Goal: Task Accomplishment & Management: Complete application form

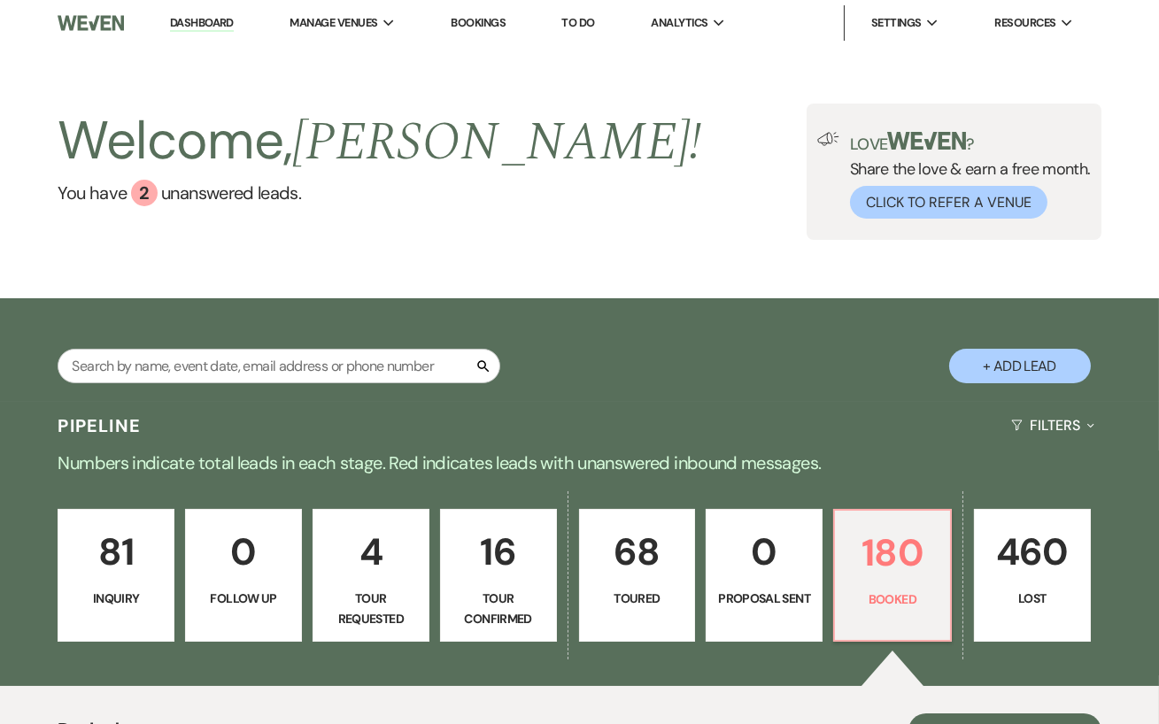
click at [1024, 368] on button "+ Add Lead" at bounding box center [1020, 366] width 142 height 35
select select "638"
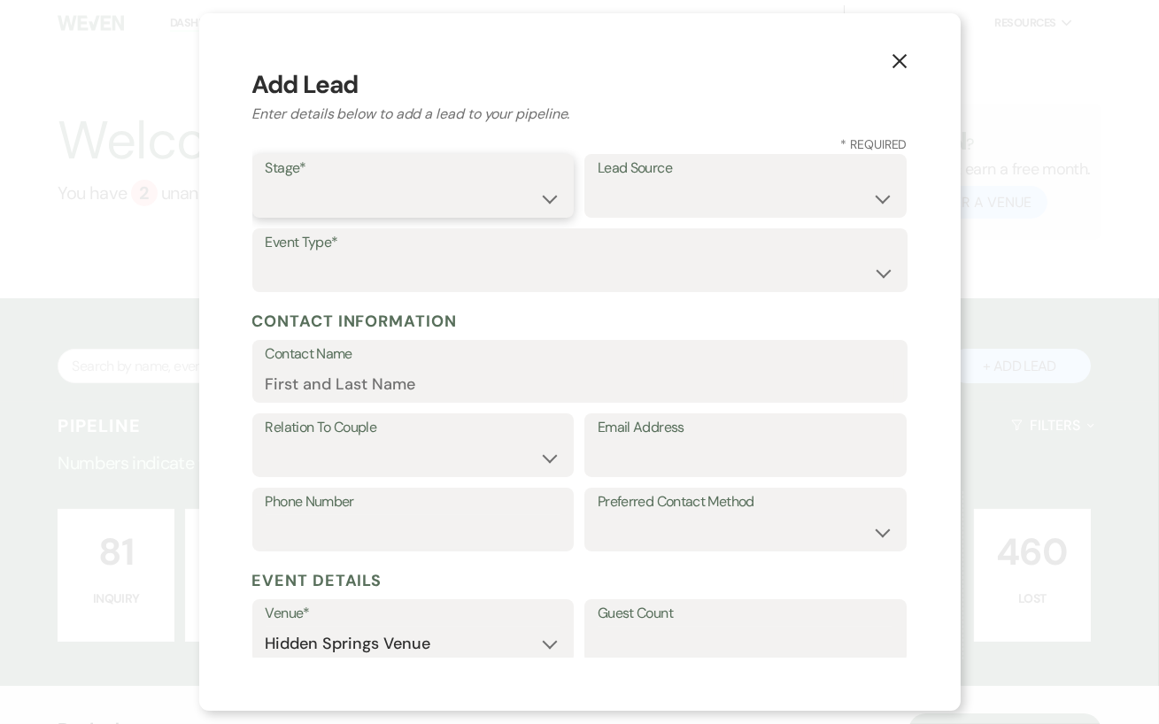
click at [487, 204] on select "Inquiry Follow Up Tour Requested Tour Confirmed Toured Proposal Sent Booked Lost" at bounding box center [414, 198] width 296 height 35
select select "4"
click at [621, 209] on select "Weven Venue Website Instagram Facebook Pinterest Google The Knot Wedding Wire H…" at bounding box center [746, 198] width 296 height 35
select select "5"
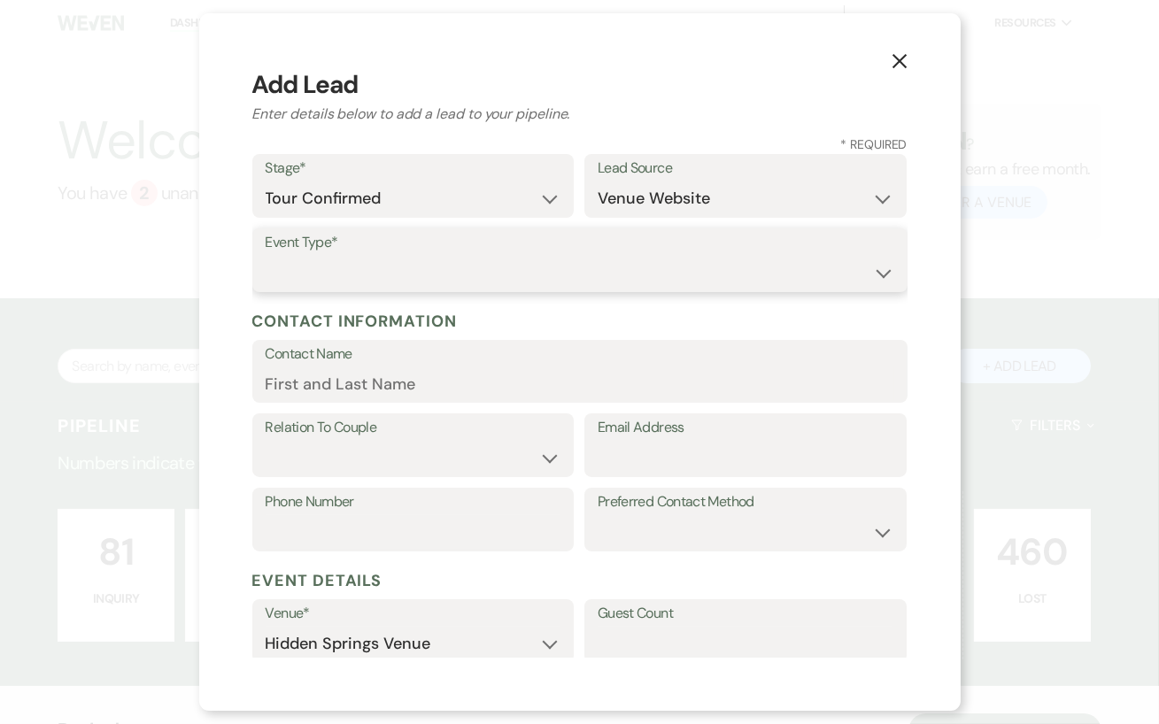
click at [320, 263] on select "Wedding Anniversary Party Baby Shower Bachelorette / Bachelor Party Birthday Pa…" at bounding box center [580, 273] width 629 height 35
select select "1"
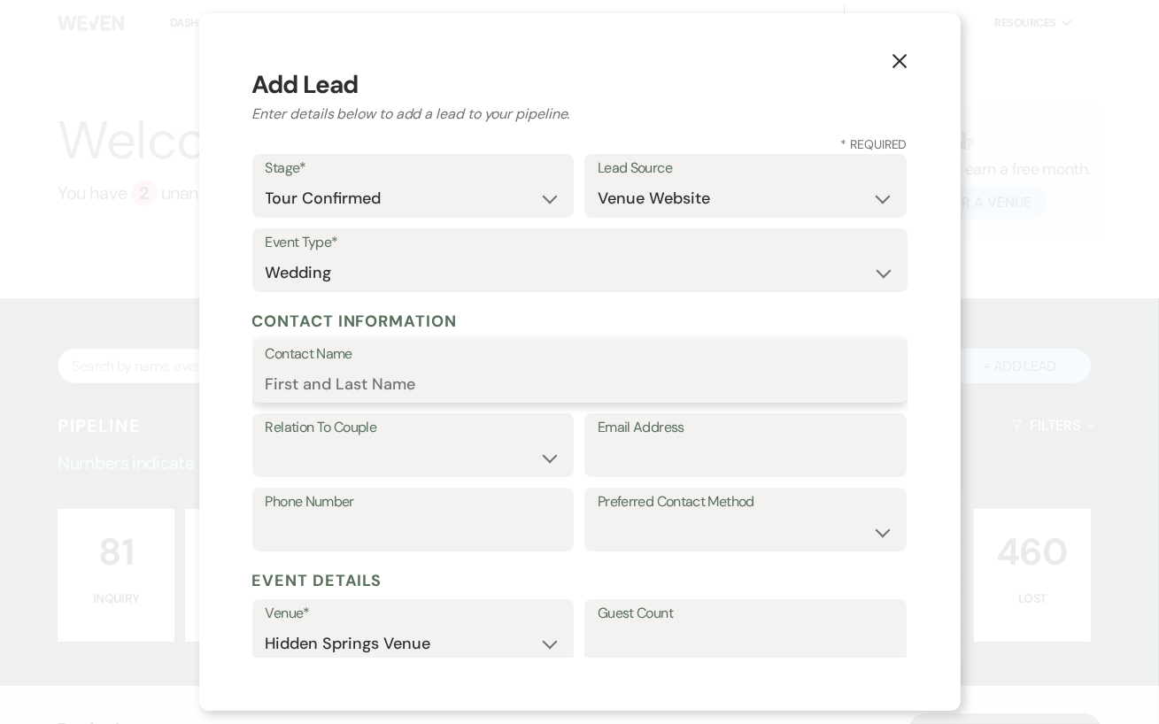
click at [335, 382] on input "Contact Name" at bounding box center [580, 384] width 629 height 35
type input "Pamela Fuchs"
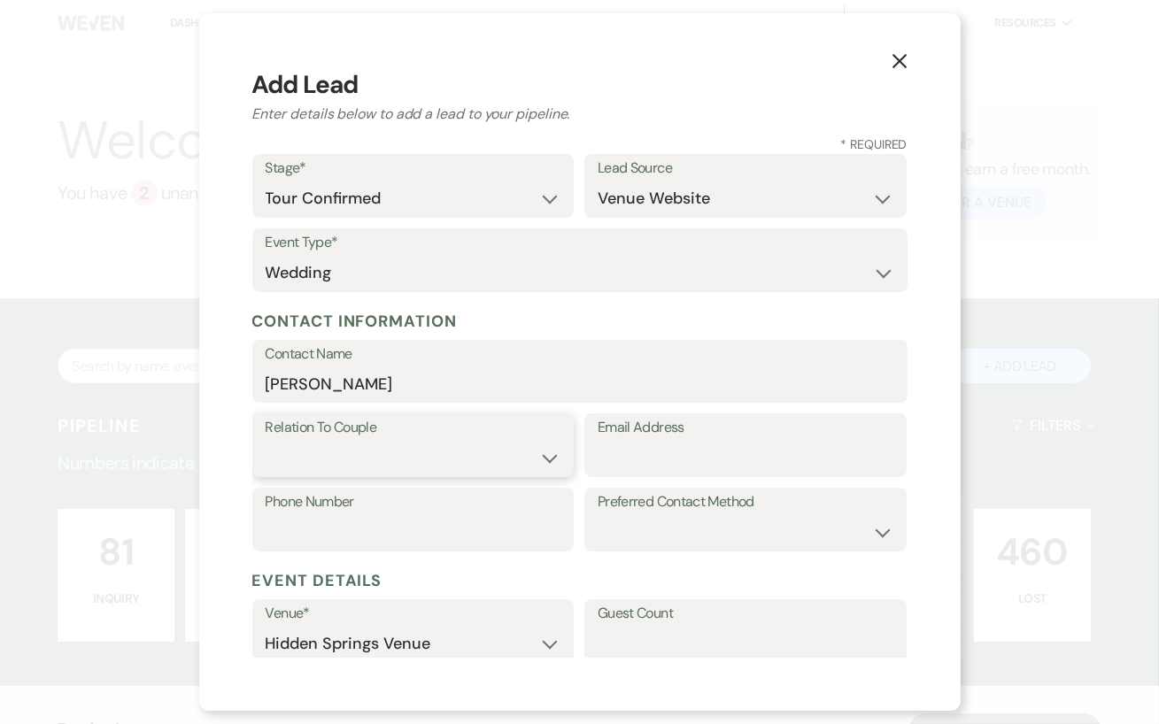
click at [348, 464] on select "Couple Planner Parent of Couple Family Member Friend Other" at bounding box center [414, 458] width 296 height 35
select select "3"
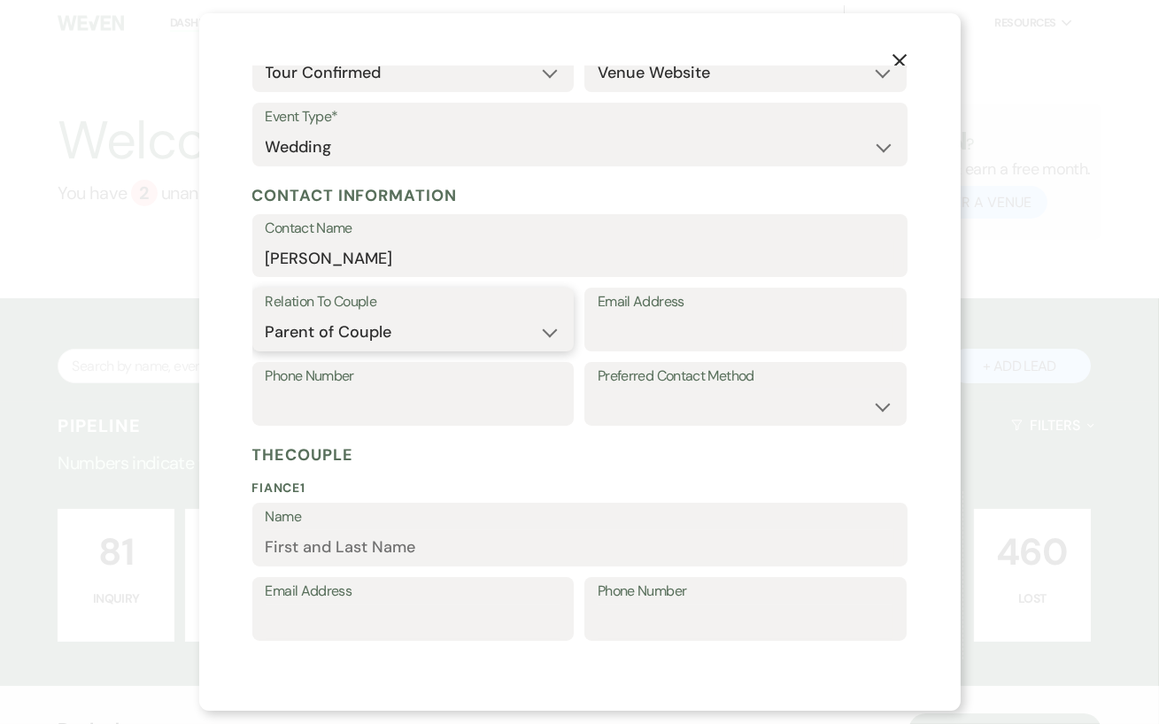
scroll to position [129, 0]
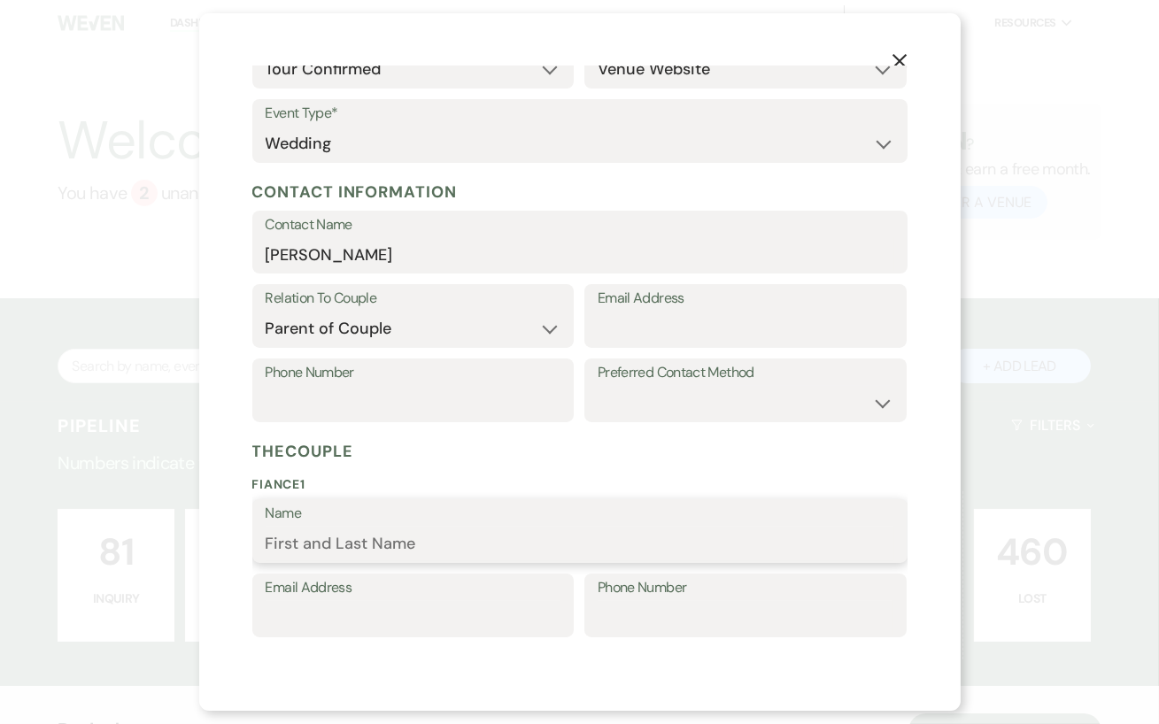
click at [336, 556] on input "Name" at bounding box center [580, 544] width 629 height 35
type input "Savannah"
click at [615, 329] on input "Email Address" at bounding box center [746, 329] width 296 height 35
type input "hrgump@aol.com"
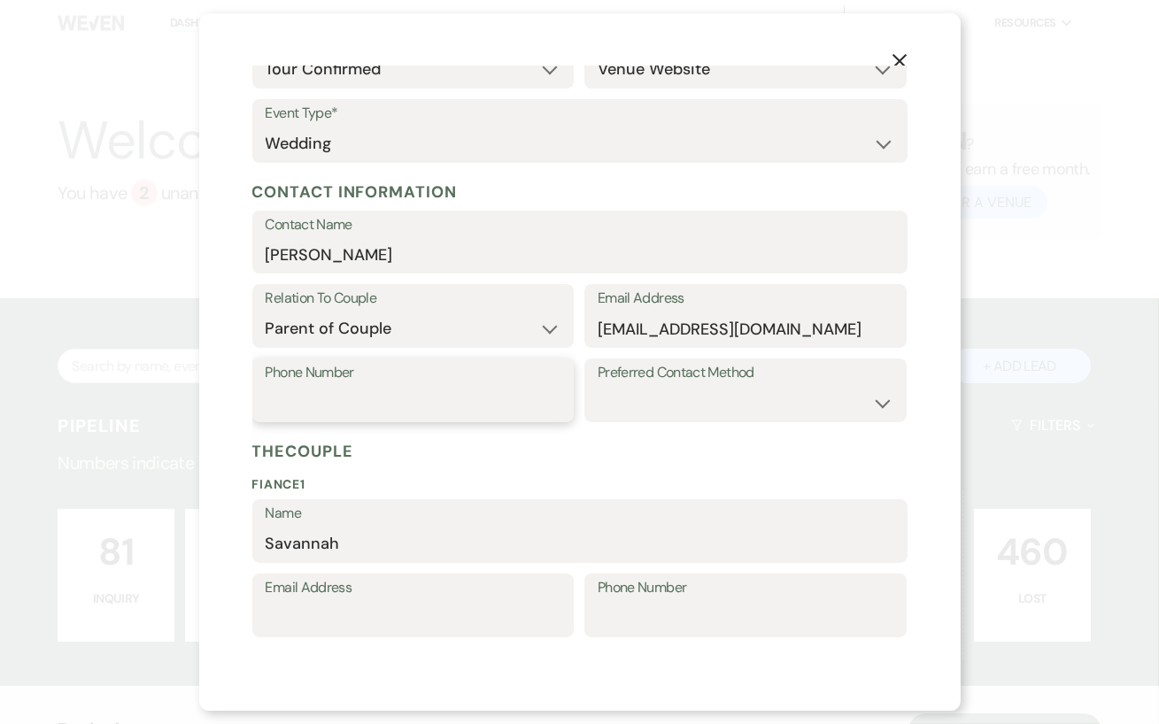
click at [360, 403] on input "Phone Number" at bounding box center [414, 403] width 296 height 35
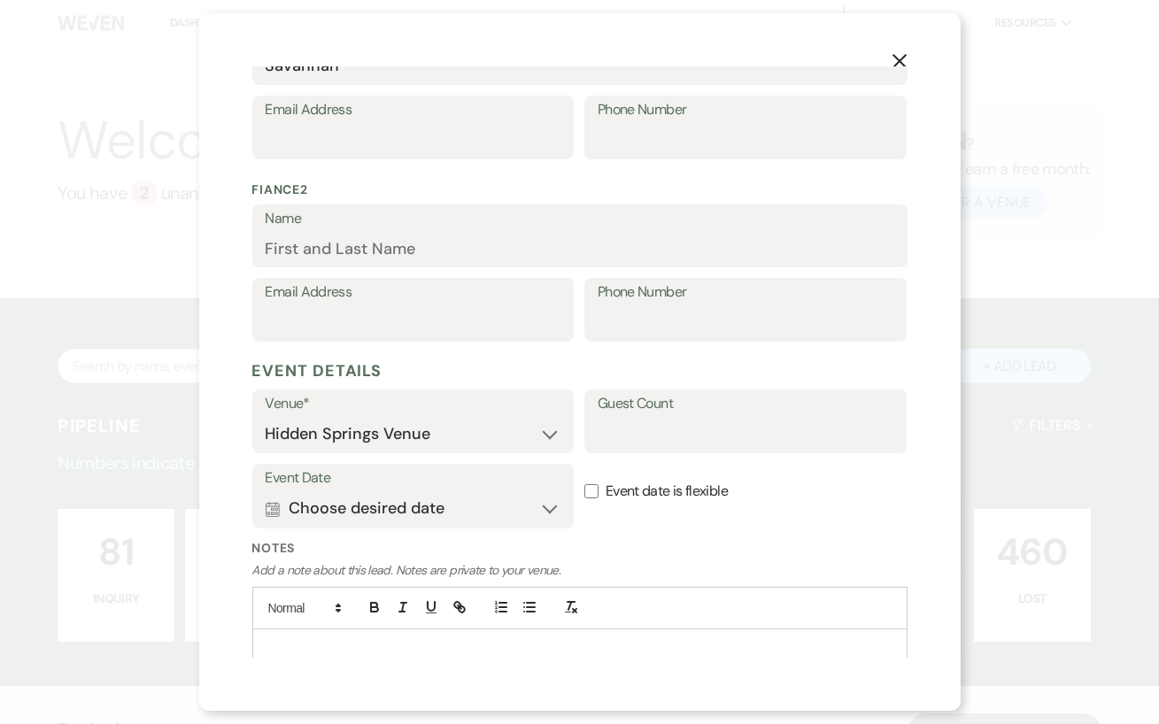
scroll to position [650, 0]
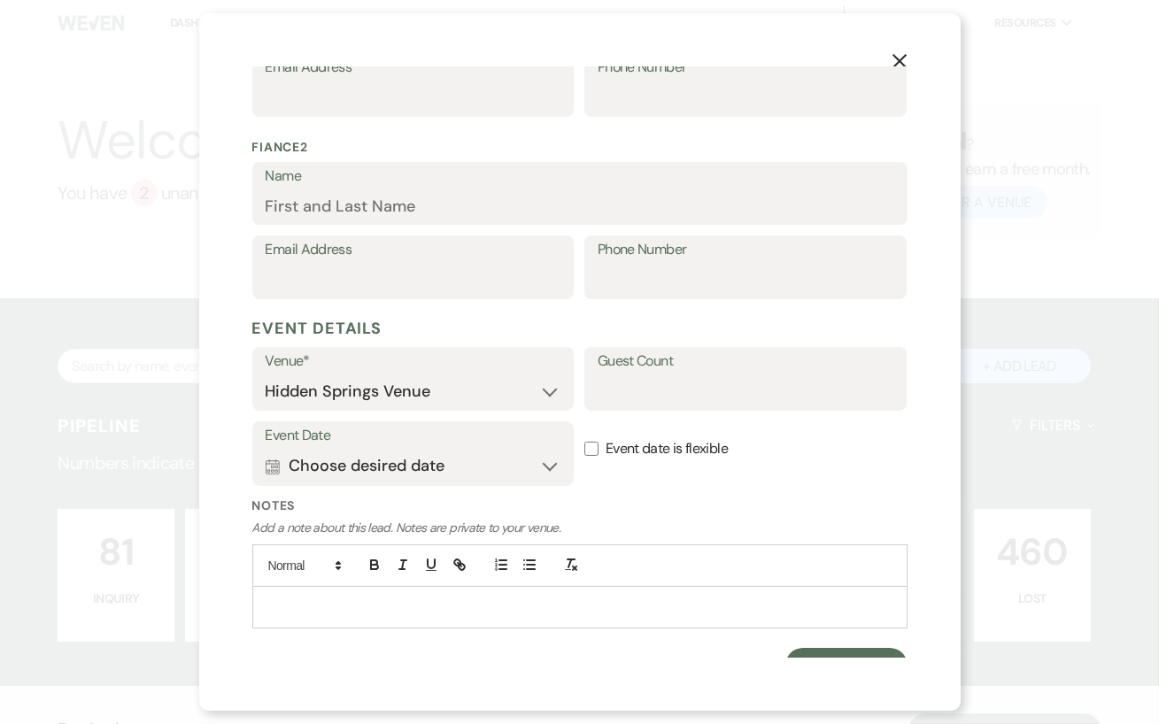
type input "678-523-5151"
click at [668, 382] on input "Guest Count" at bounding box center [746, 391] width 296 height 35
type input "100"
click at [859, 436] on label "Event date is flexible" at bounding box center [745, 449] width 322 height 56
click at [598, 442] on input "Event date is flexible" at bounding box center [591, 449] width 14 height 14
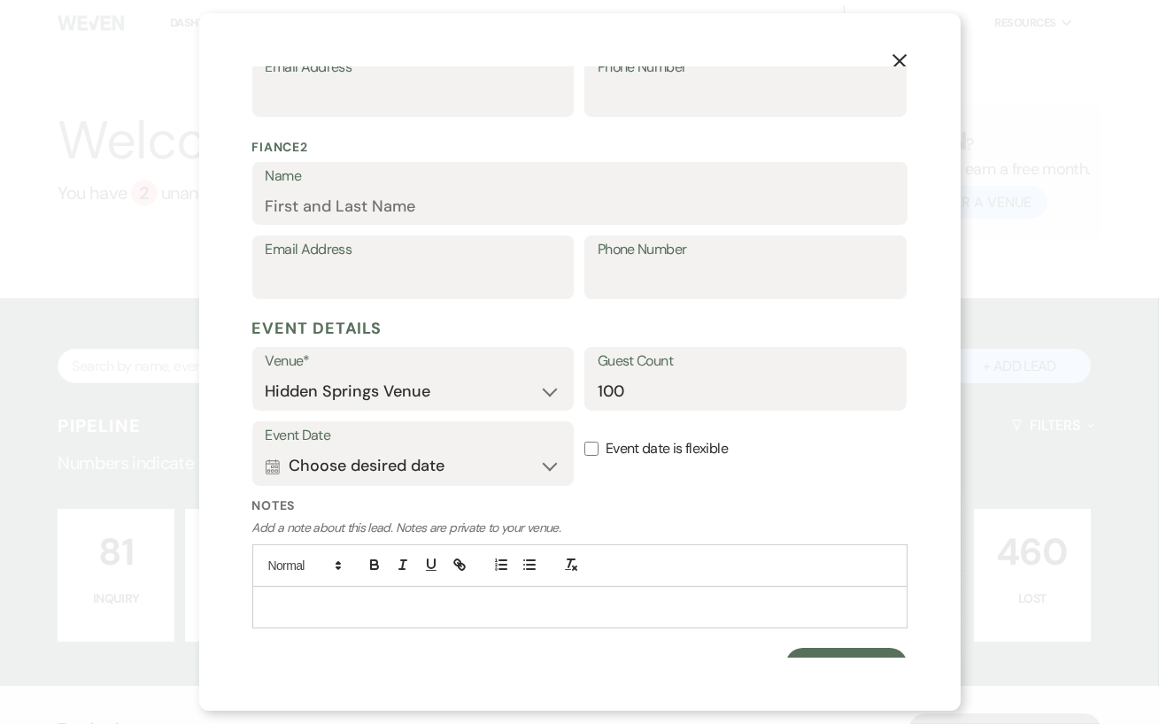
checkbox input "true"
click at [553, 463] on button "Calendar Choose desired date Expand" at bounding box center [414, 466] width 296 height 35
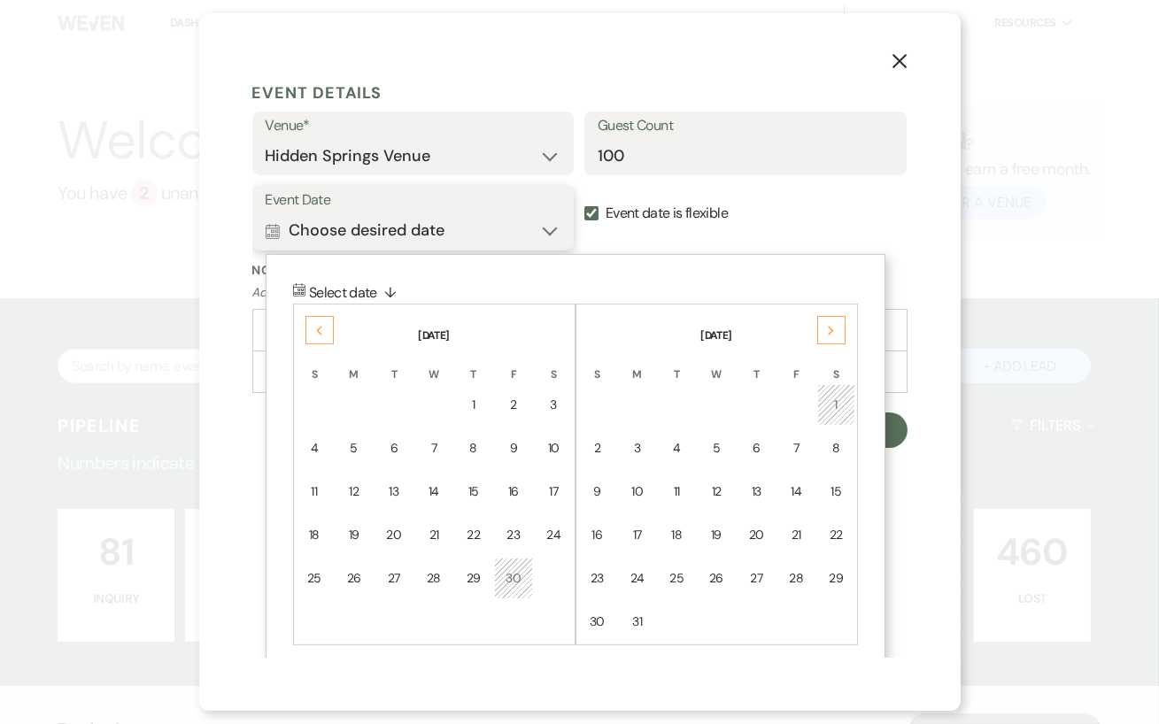
scroll to position [897, 0]
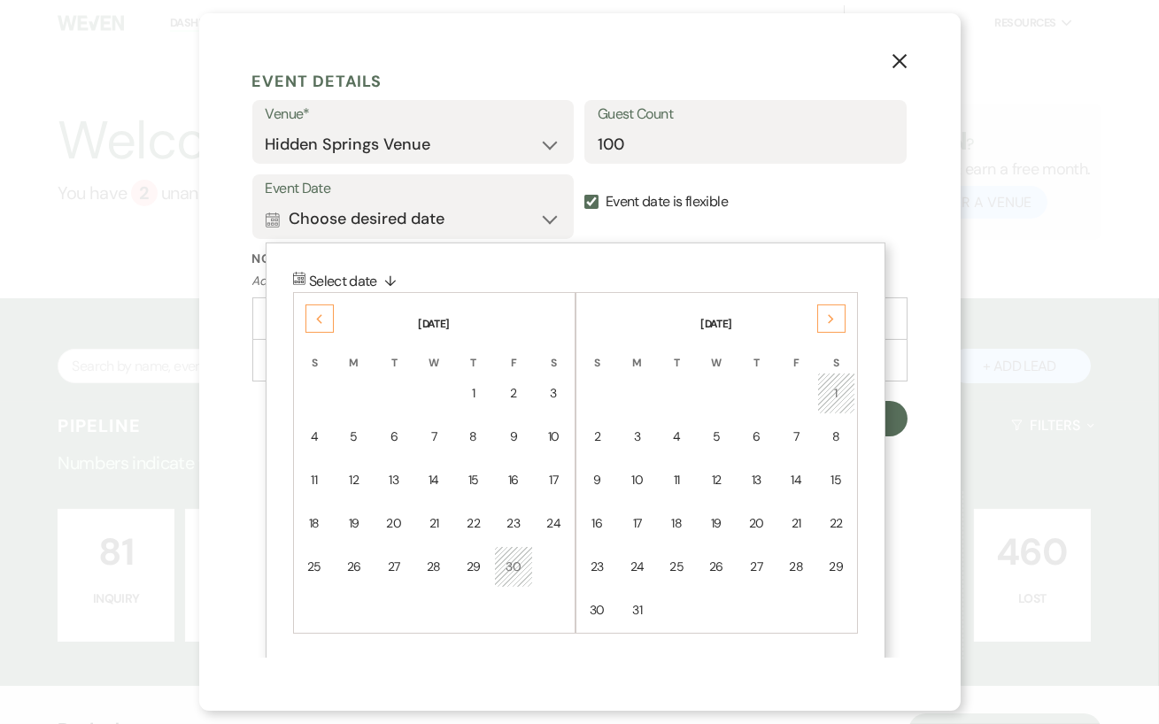
click at [306, 305] on div "Previous" at bounding box center [319, 319] width 28 height 28
click at [306, 307] on div "Previous" at bounding box center [319, 319] width 28 height 28
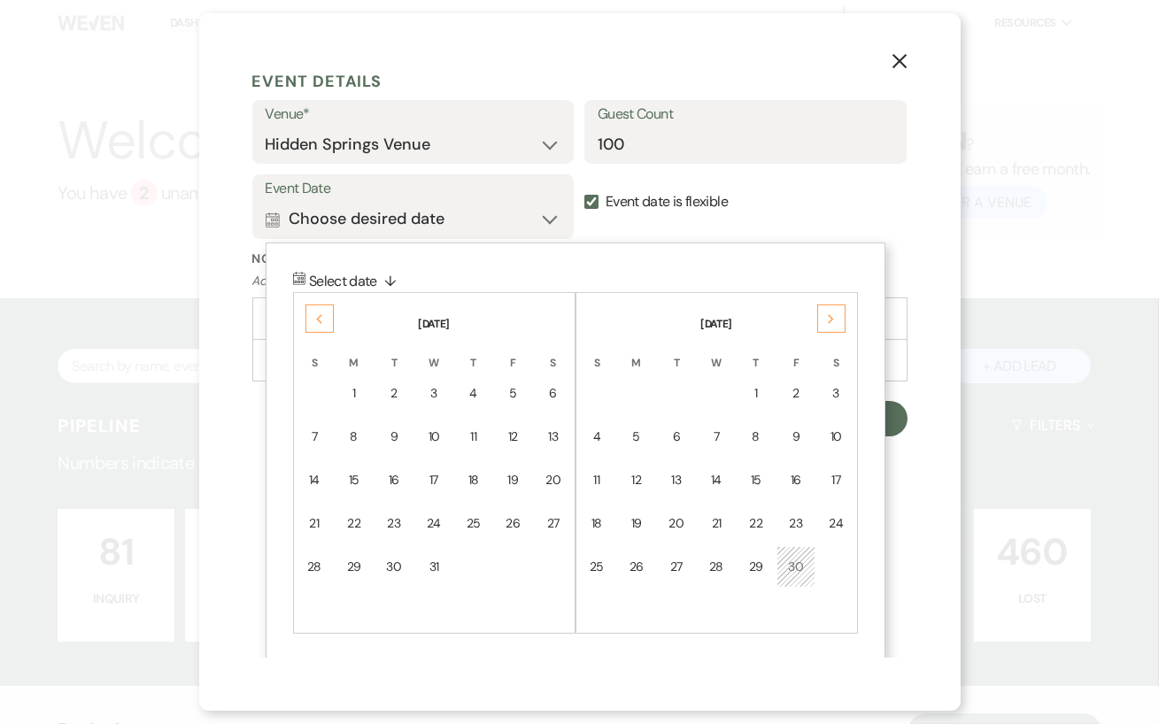
click at [306, 307] on div "Previous" at bounding box center [319, 319] width 28 height 28
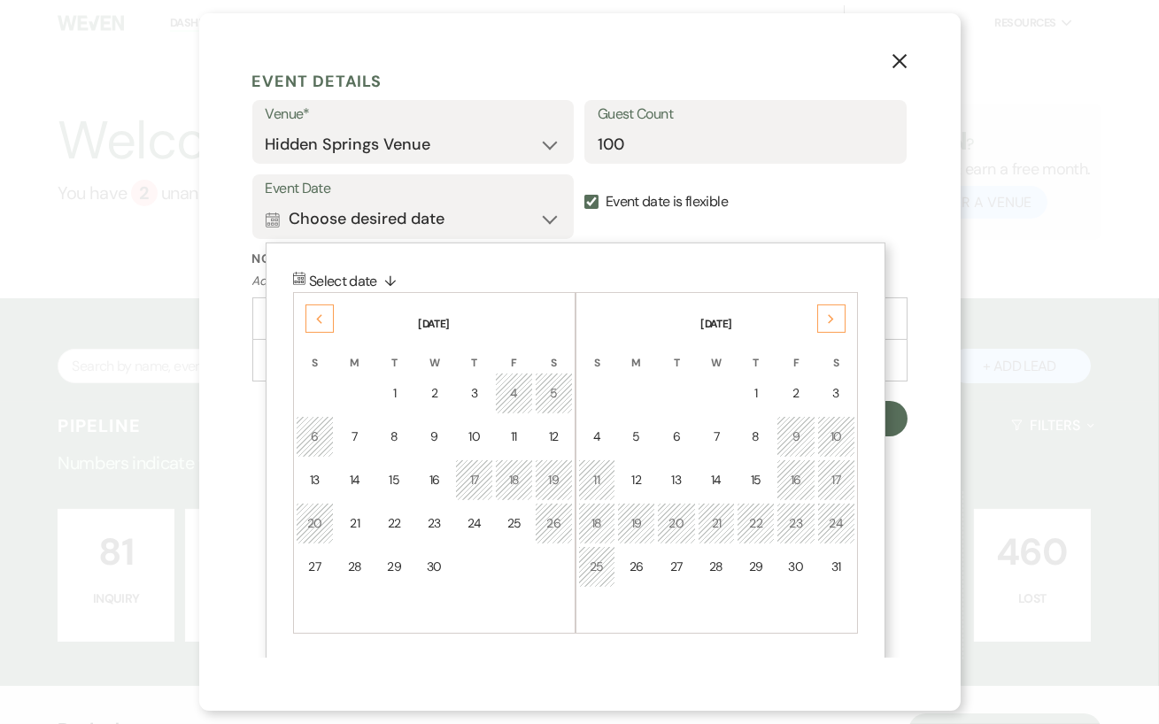
click at [306, 307] on div "Previous" at bounding box center [319, 319] width 28 height 28
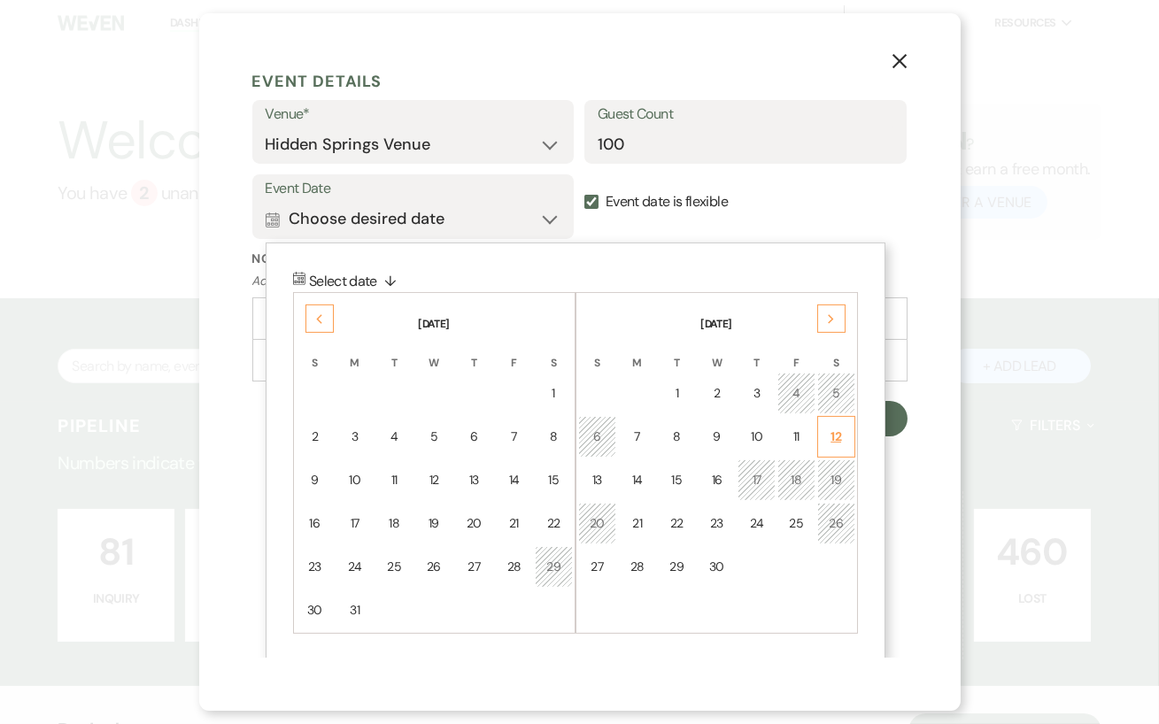
click at [835, 436] on div "12" at bounding box center [836, 437] width 15 height 19
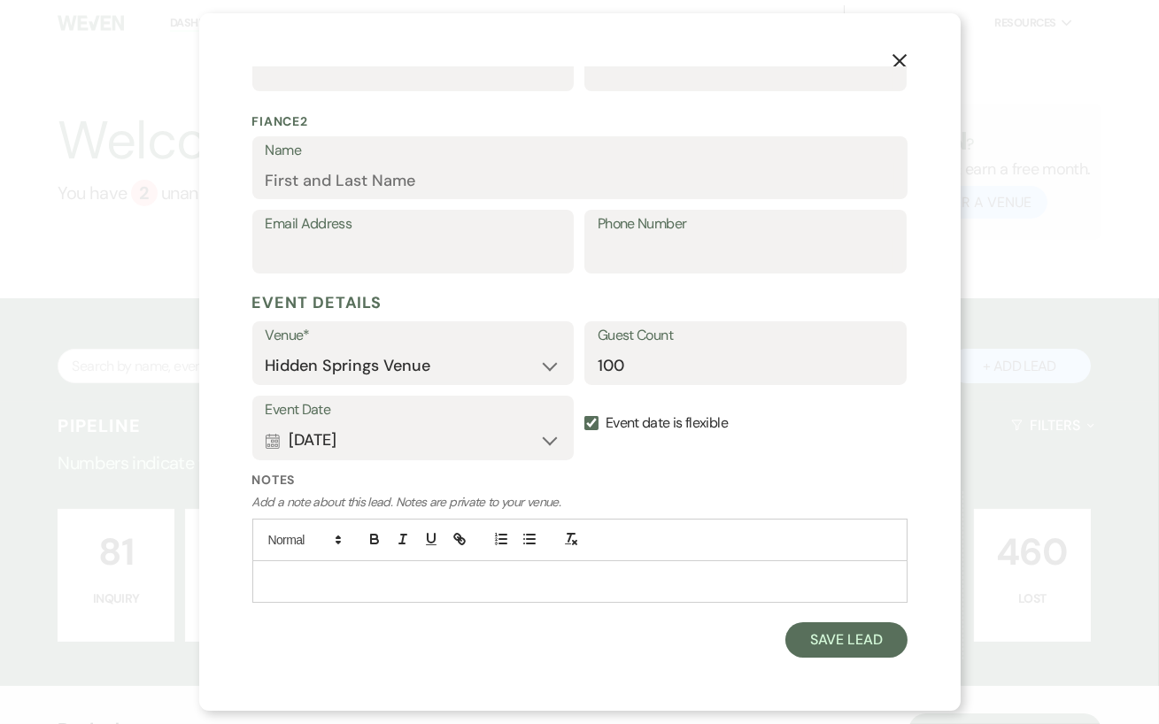
scroll to position [674, 0]
click at [850, 640] on button "Save Lead" at bounding box center [845, 641] width 121 height 35
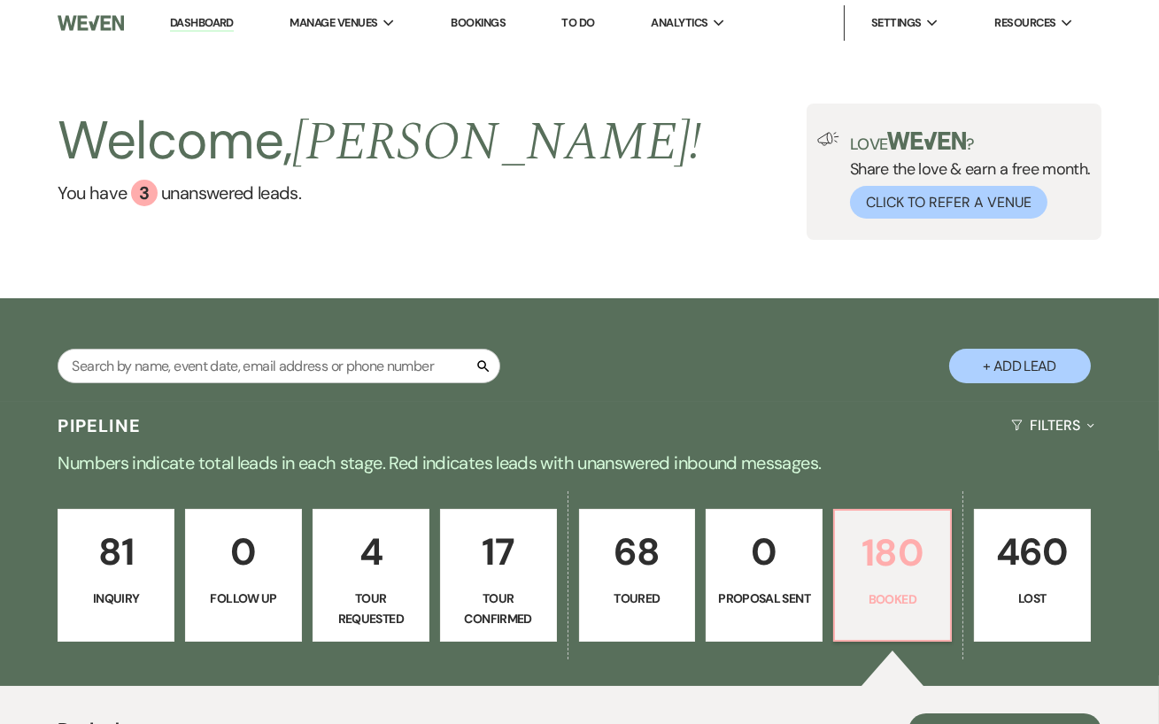
click at [855, 512] on link "180 Booked" at bounding box center [892, 575] width 119 height 133
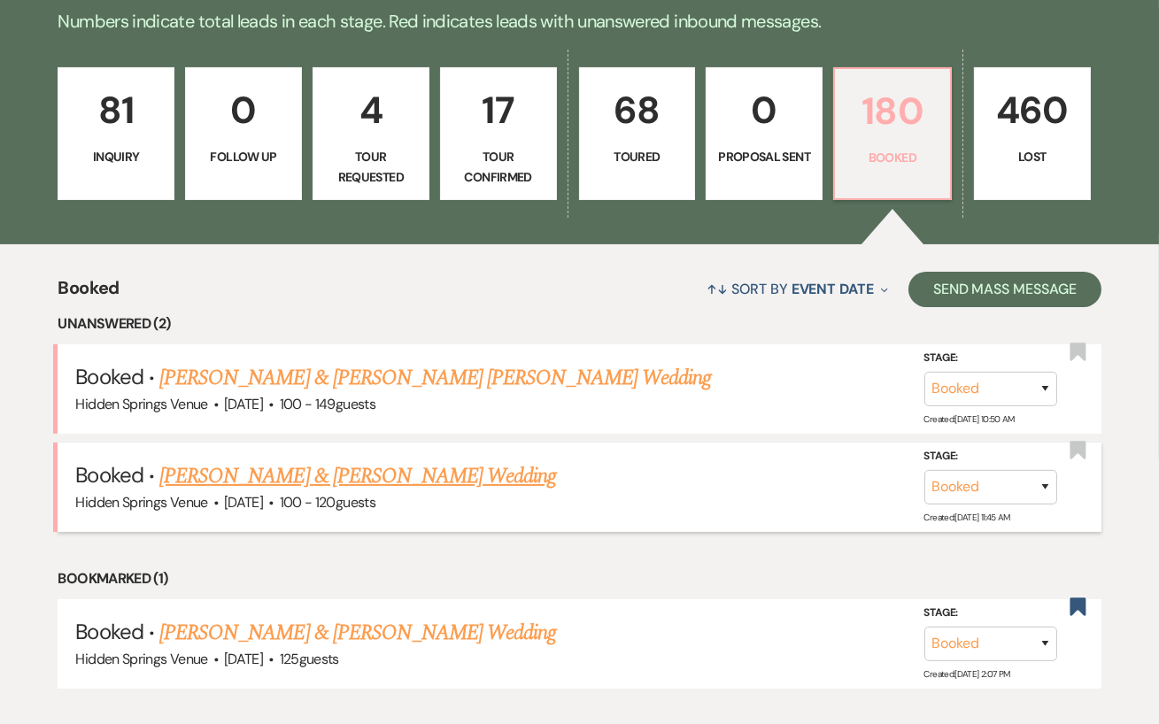
scroll to position [222, 0]
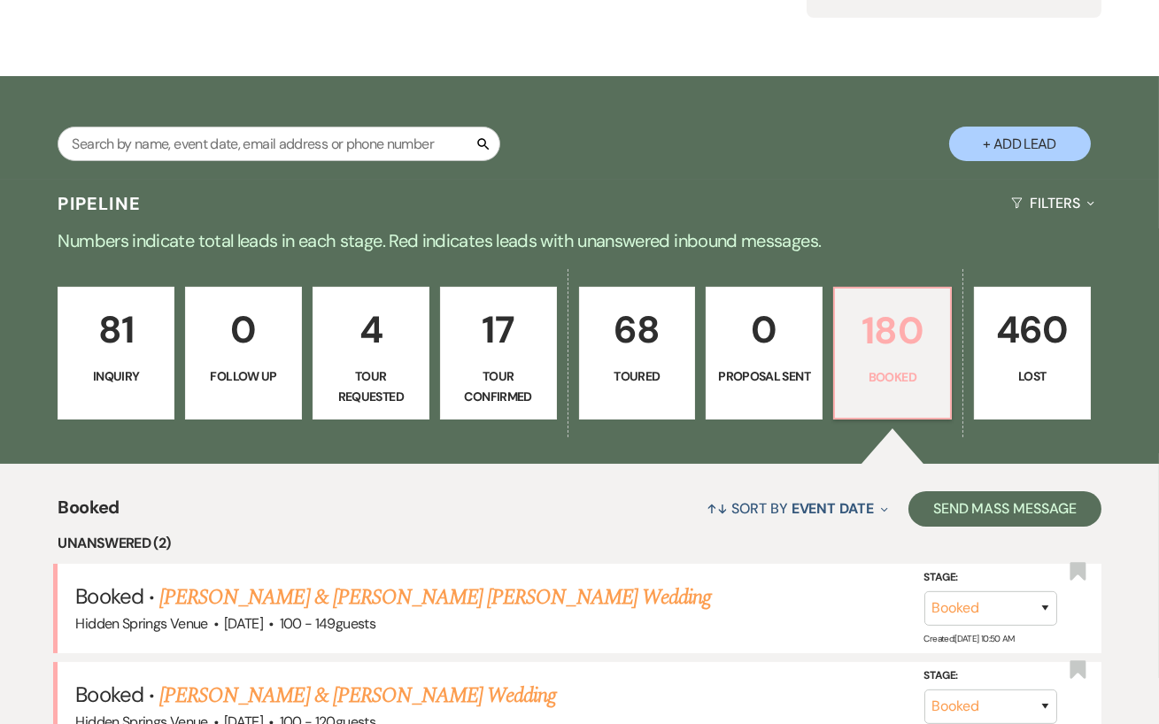
click at [892, 334] on p "180" at bounding box center [892, 330] width 94 height 59
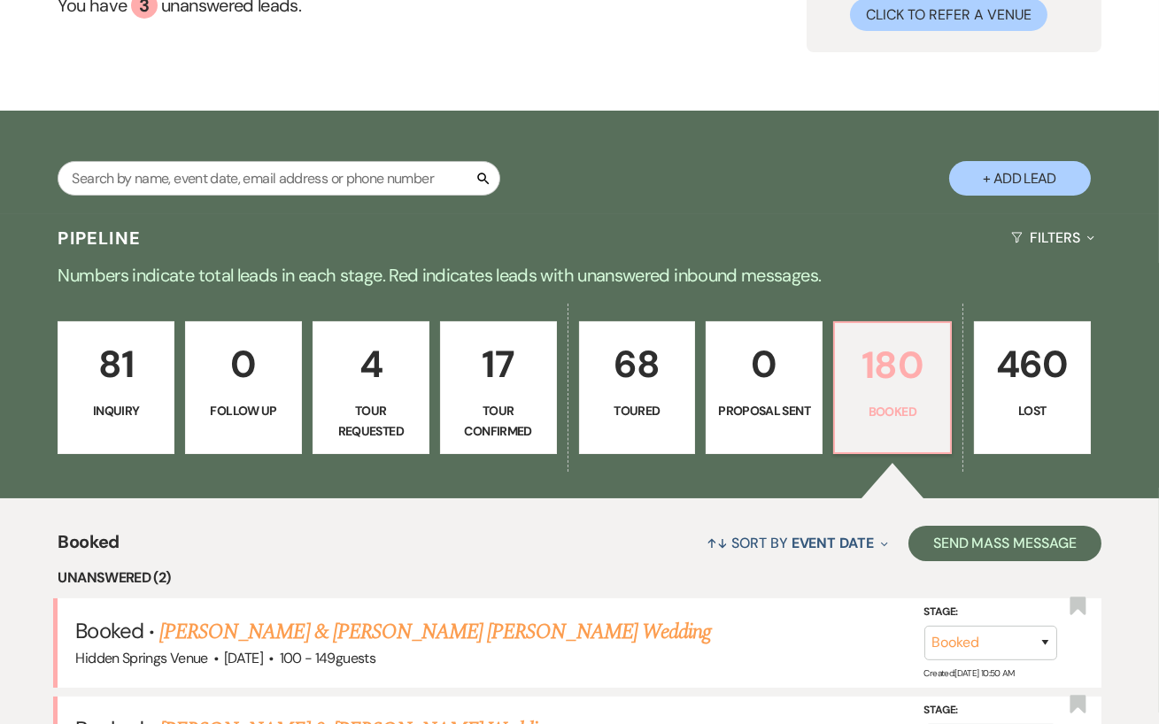
scroll to position [0, 0]
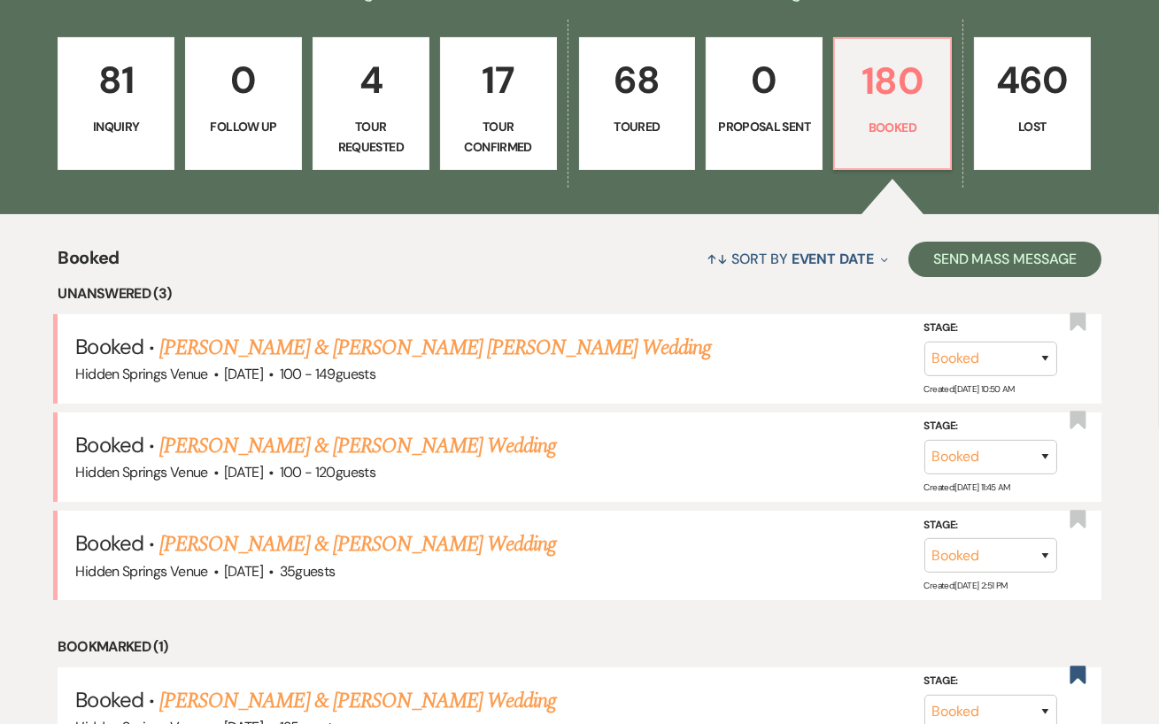
scroll to position [498, 0]
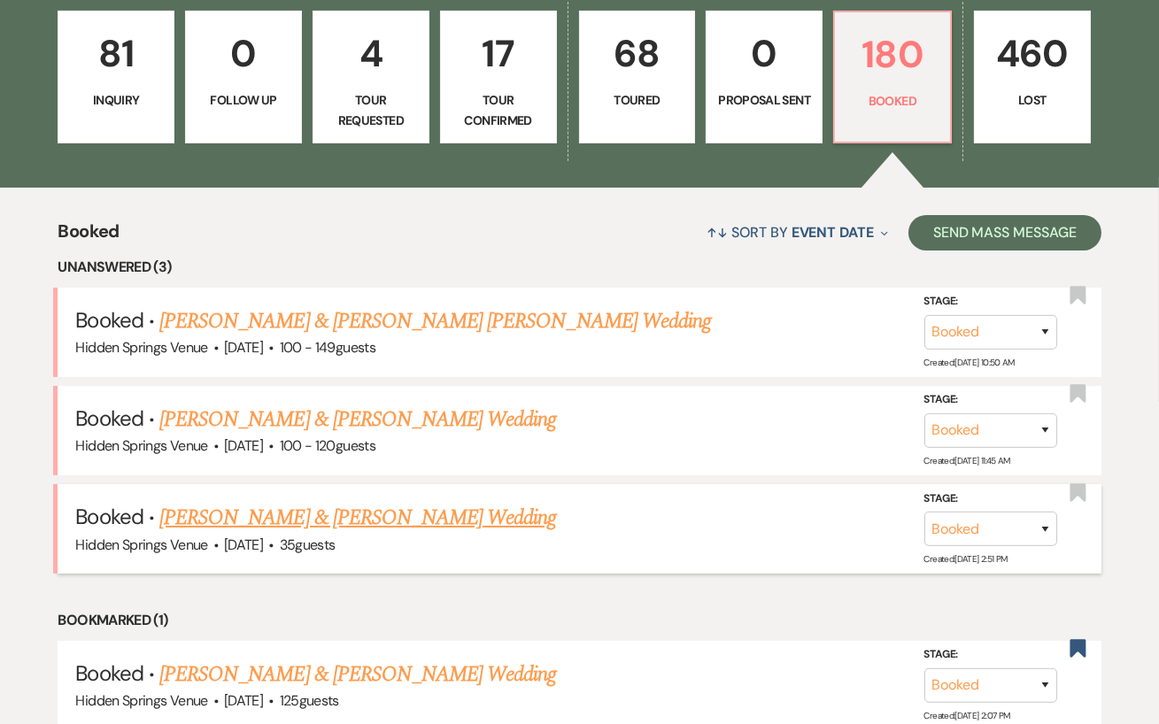
click at [305, 516] on link "[PERSON_NAME] & [PERSON_NAME] Wedding" at bounding box center [357, 518] width 397 height 32
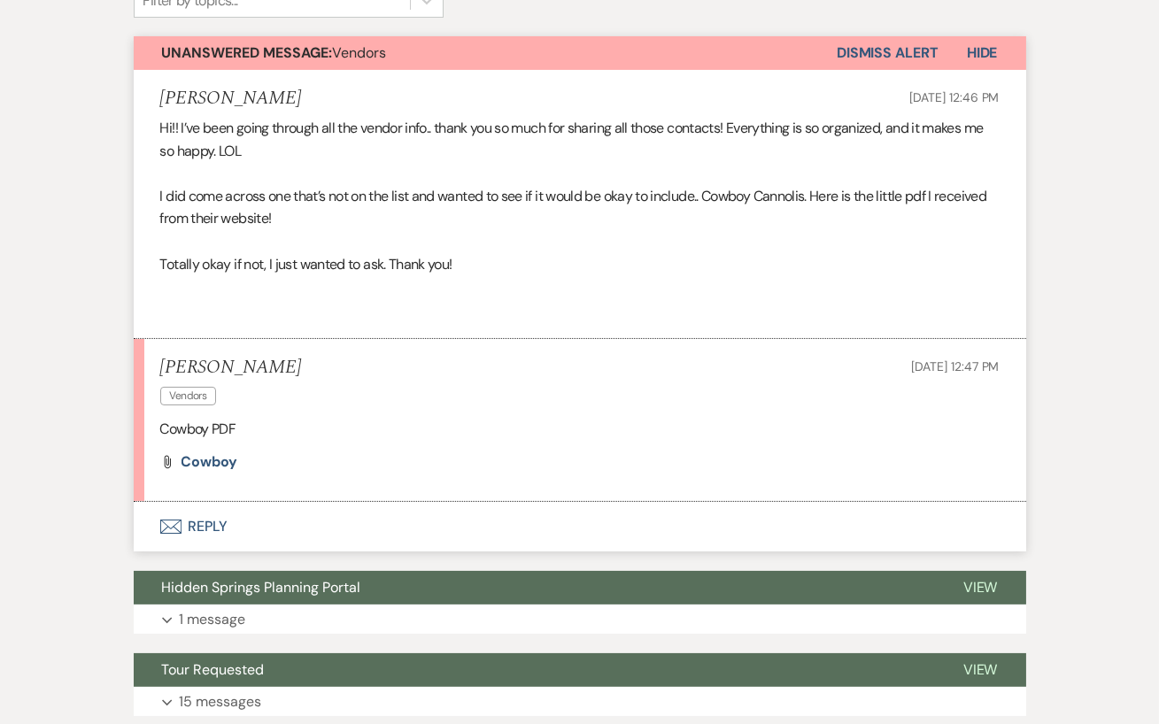
scroll to position [496, 0]
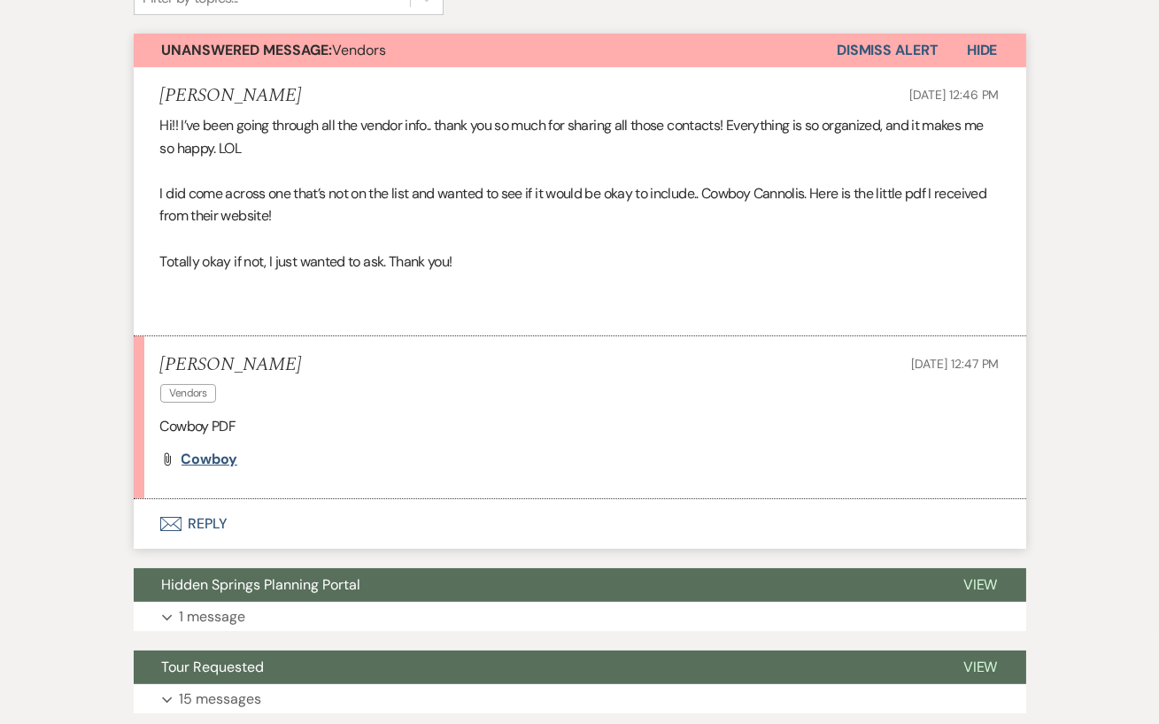
click at [227, 459] on span "Cowboy" at bounding box center [209, 459] width 57 height 19
click at [229, 507] on button "Envelope Reply" at bounding box center [580, 524] width 892 height 50
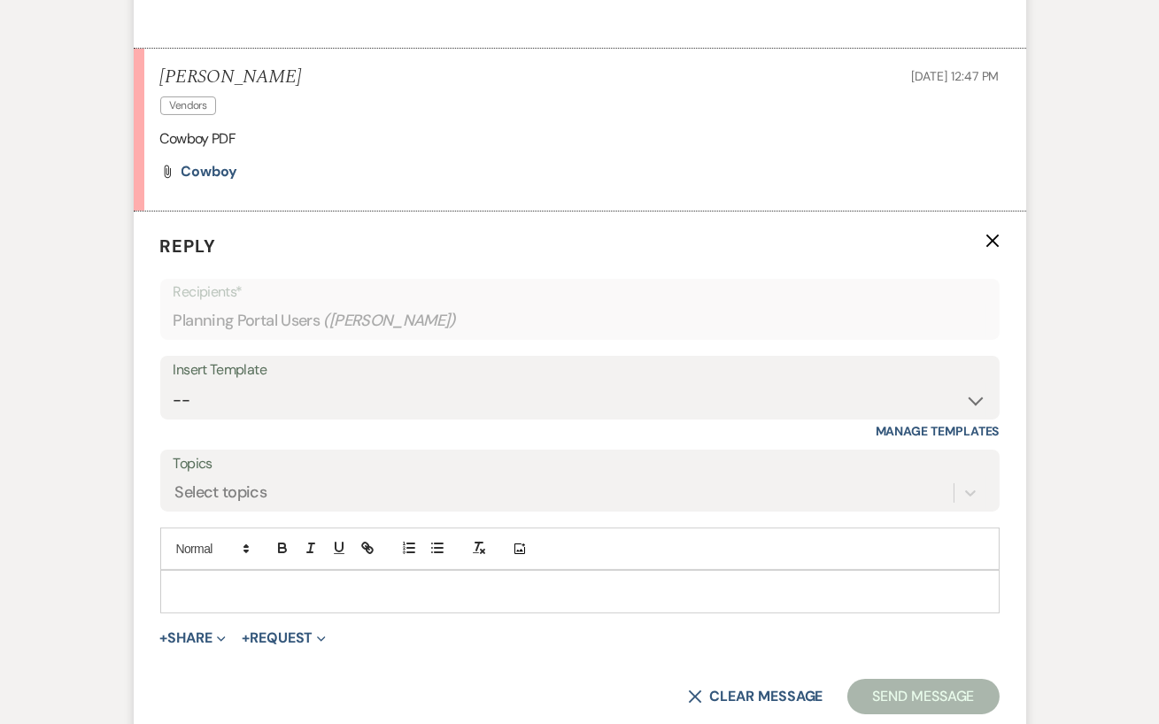
scroll to position [815, 0]
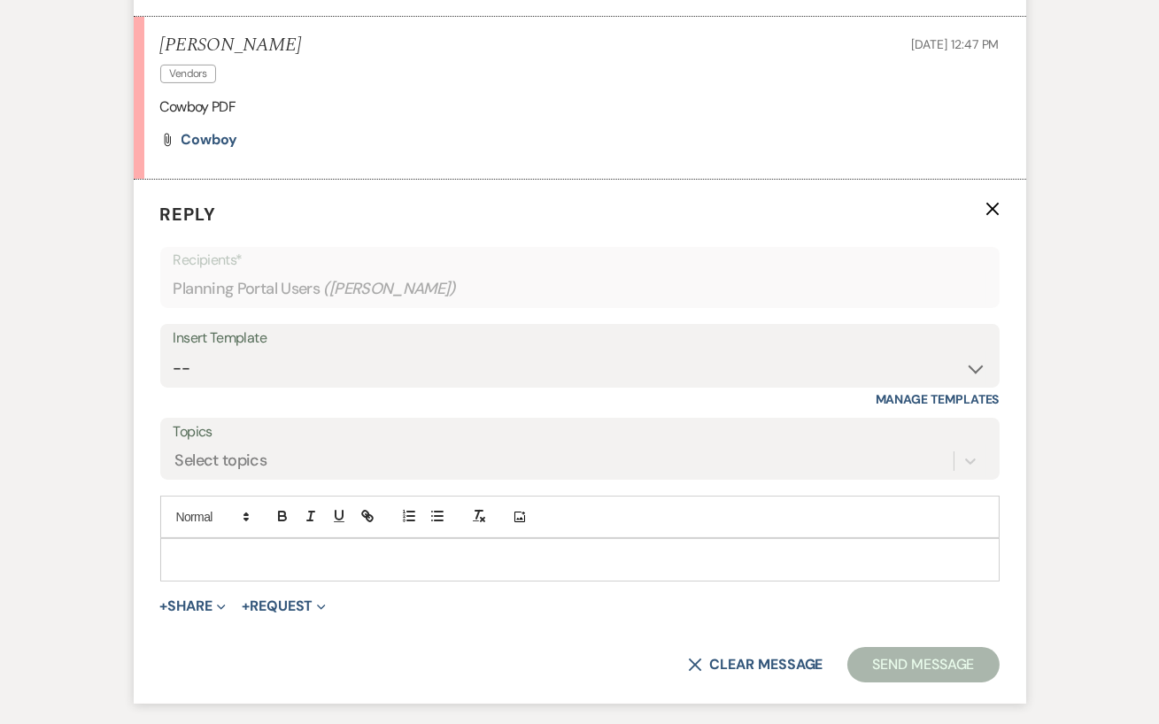
click at [242, 567] on p at bounding box center [579, 559] width 811 height 19
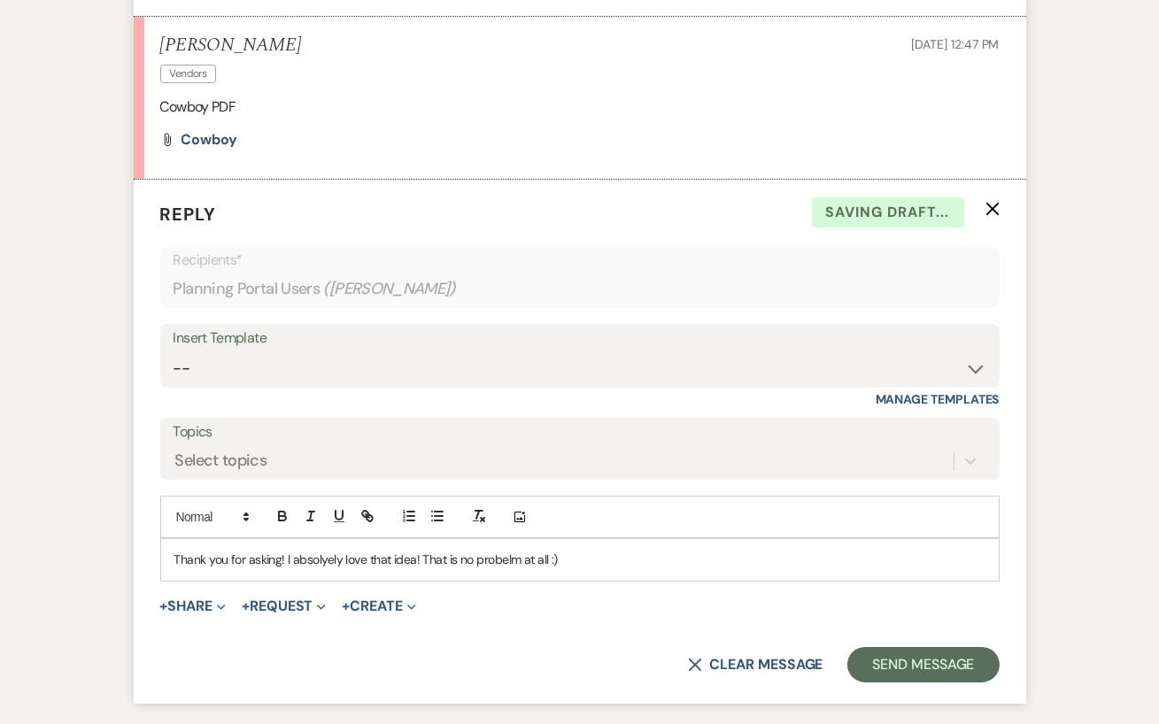
click at [485, 552] on p "Thank you for asking! I absolyely love that idea! That is no probelm at all :)" at bounding box center [579, 559] width 811 height 19
click at [319, 548] on div "Thank you for asking! I absolyely love that idea! That is no problem at all :)" at bounding box center [580, 559] width 838 height 41
click at [610, 564] on p "Thank you for asking! I absolutely love that idea! That is no problem at all :)" at bounding box center [579, 559] width 811 height 19
click at [902, 659] on button "Send Message" at bounding box center [922, 664] width 151 height 35
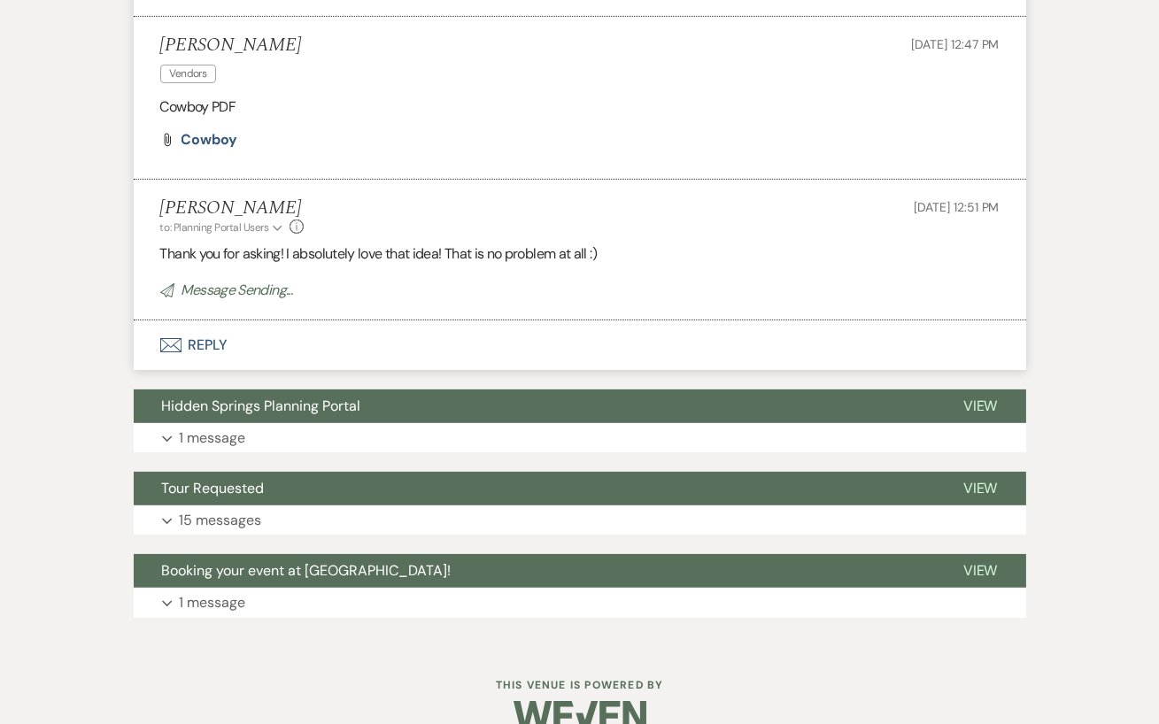
scroll to position [811, 0]
